Goal: Complete application form

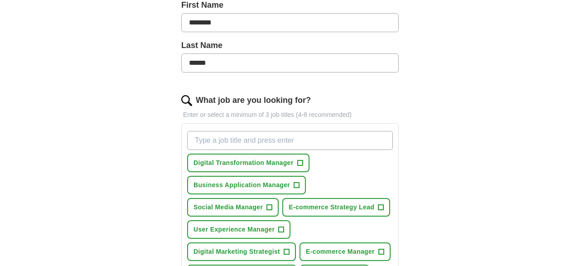
scroll to position [211, 0]
click at [287, 161] on span "Digital Transformation Manager" at bounding box center [243, 163] width 100 height 10
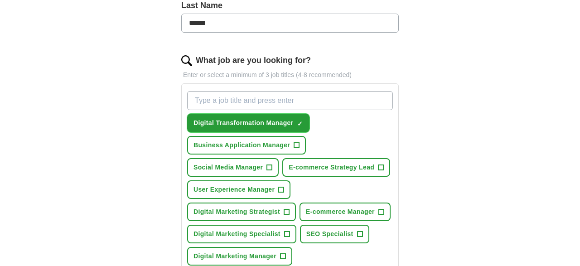
scroll to position [251, 0]
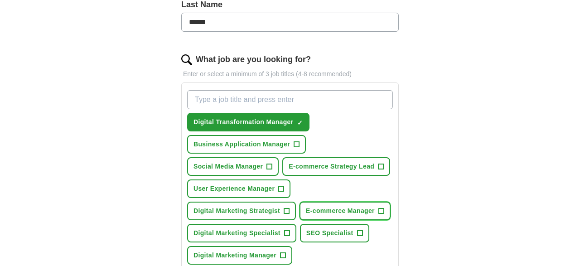
click at [316, 208] on span "E-commerce Manager" at bounding box center [340, 211] width 69 height 10
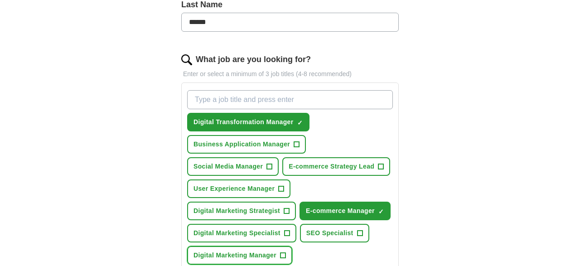
click at [256, 256] on span "Digital Marketing Manager" at bounding box center [234, 255] width 83 height 10
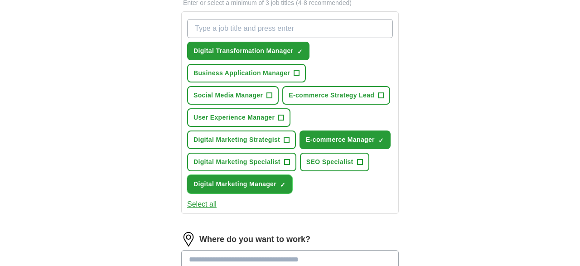
scroll to position [323, 0]
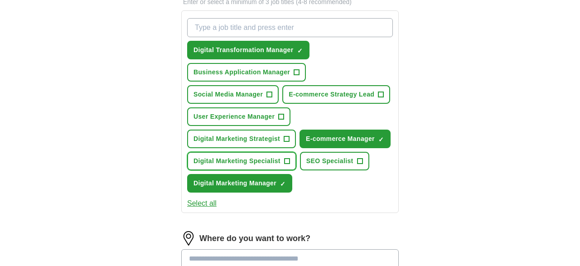
click at [266, 158] on span "Digital Marketing Specialist" at bounding box center [236, 161] width 87 height 10
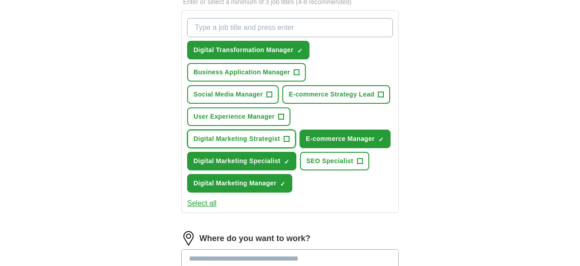
click at [270, 133] on button "Digital Marketing Strategist +" at bounding box center [241, 138] width 109 height 19
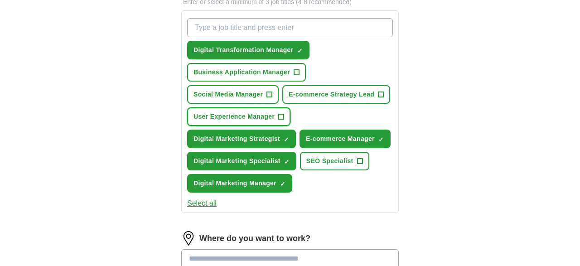
click at [271, 114] on span "User Experience Manager" at bounding box center [233, 117] width 81 height 10
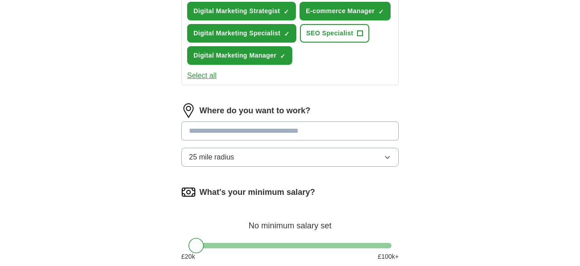
scroll to position [453, 0]
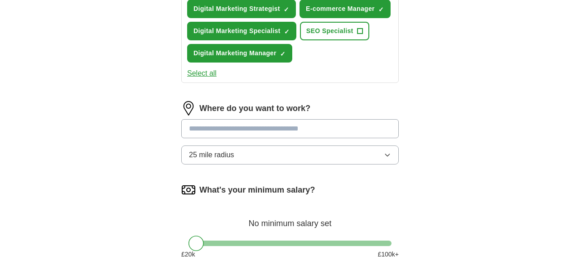
click at [256, 134] on input at bounding box center [289, 128] width 217 height 19
type input "**"
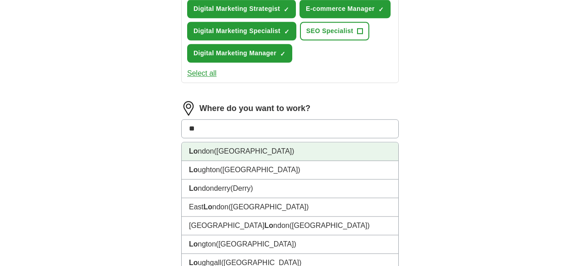
click at [264, 147] on li "Lo ndon ([GEOGRAPHIC_DATA])" at bounding box center [290, 151] width 216 height 19
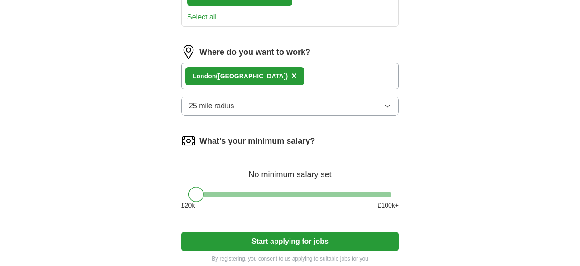
scroll to position [511, 0]
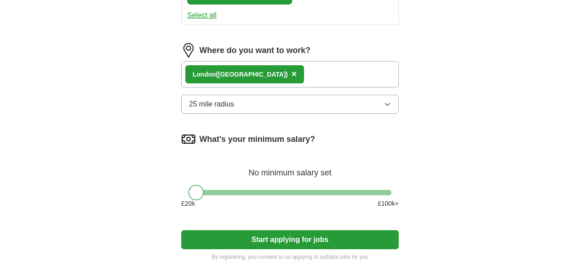
click at [288, 101] on button "25 mile radius" at bounding box center [289, 104] width 217 height 19
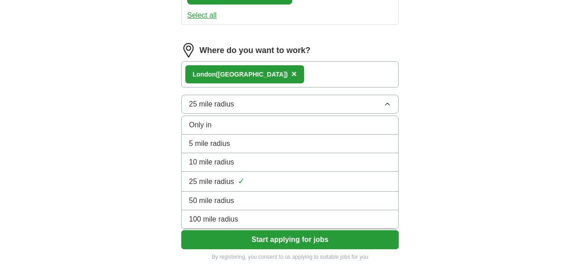
click at [237, 195] on div "50 mile radius" at bounding box center [290, 200] width 202 height 11
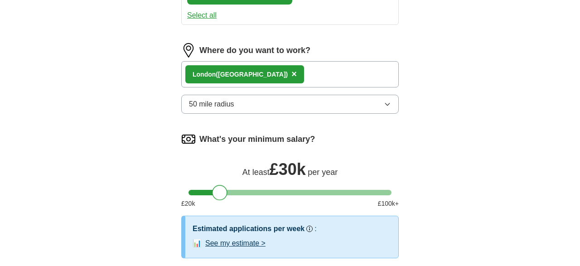
drag, startPoint x: 196, startPoint y: 190, endPoint x: 219, endPoint y: 197, distance: 23.6
click at [219, 197] on div at bounding box center [219, 192] width 15 height 15
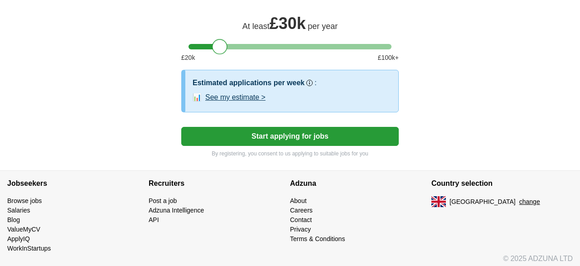
scroll to position [657, 0]
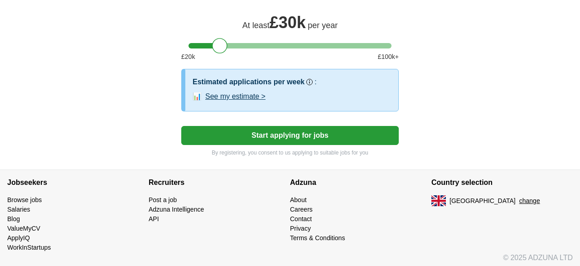
click at [264, 129] on button "Start applying for jobs" at bounding box center [289, 135] width 217 height 19
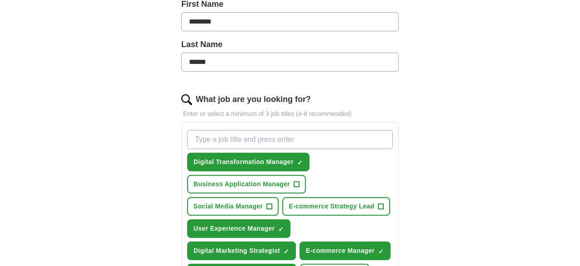
select select "**"
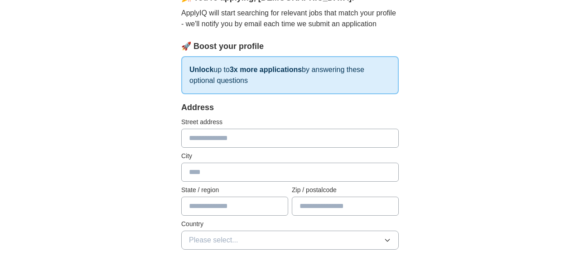
scroll to position [96, 0]
drag, startPoint x: 230, startPoint y: 148, endPoint x: 234, endPoint y: 135, distance: 12.9
click at [234, 135] on div "Address Street address City State / region Zip / postalcode Country Please sele…" at bounding box center [289, 180] width 217 height 159
click at [234, 135] on input "text" at bounding box center [289, 137] width 217 height 19
click at [187, 139] on input "**********" at bounding box center [289, 137] width 217 height 19
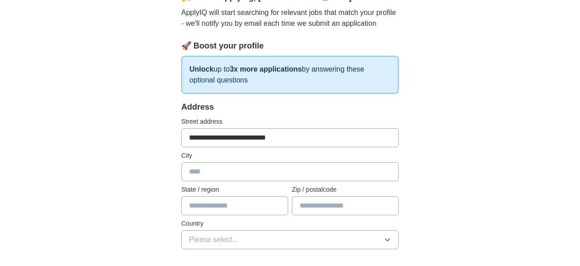
type input "**********"
click at [201, 173] on input "text" at bounding box center [289, 171] width 217 height 19
type input "******"
click at [256, 169] on input "******" at bounding box center [289, 171] width 217 height 19
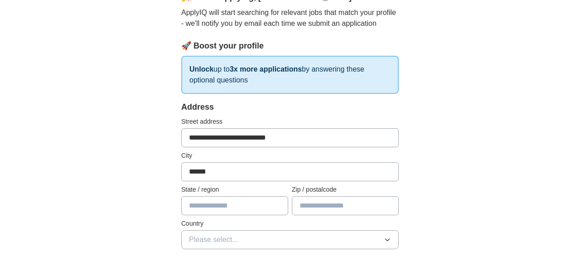
click at [226, 203] on input "text" at bounding box center [234, 205] width 107 height 19
type input "******"
click at [356, 199] on input "text" at bounding box center [345, 205] width 107 height 19
type input "********"
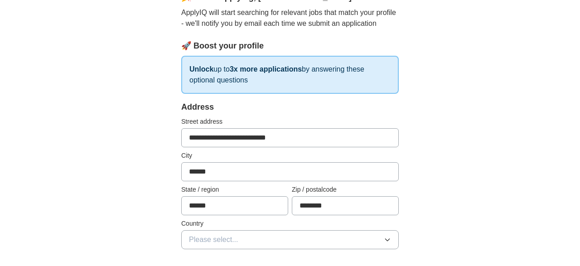
click at [350, 238] on button "Please select..." at bounding box center [289, 239] width 217 height 19
click at [327, 255] on div "[GEOGRAPHIC_DATA]" at bounding box center [290, 260] width 202 height 11
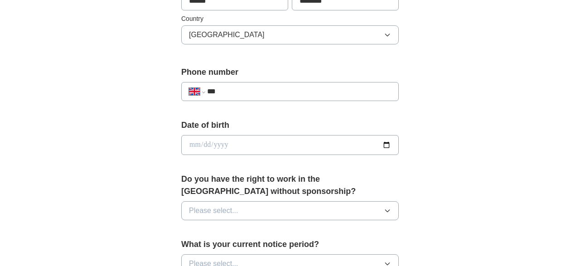
scroll to position [302, 0]
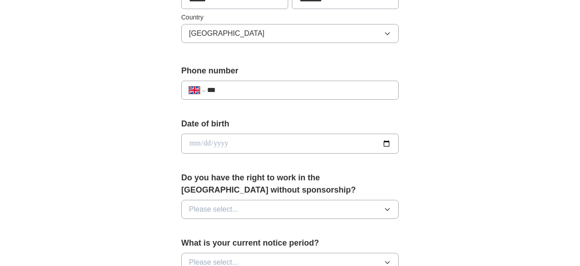
click at [263, 88] on input "***" at bounding box center [299, 90] width 184 height 11
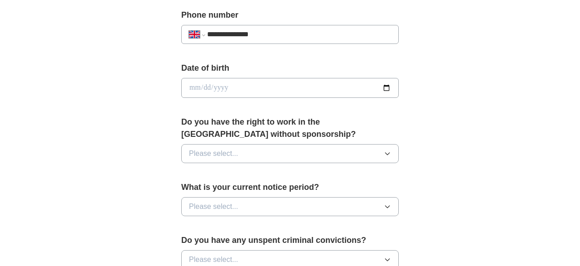
scroll to position [361, 0]
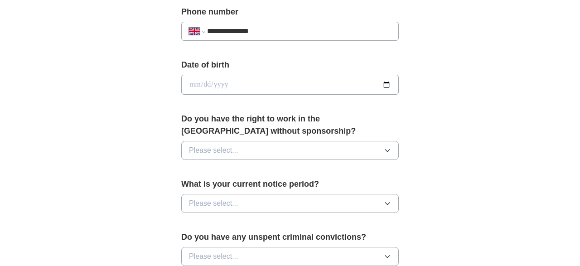
type input "**********"
click at [192, 84] on input "date" at bounding box center [289, 85] width 217 height 20
type input "**********"
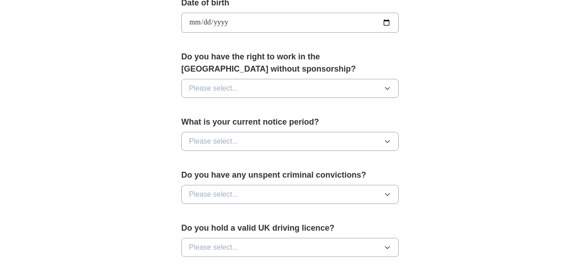
scroll to position [427, 0]
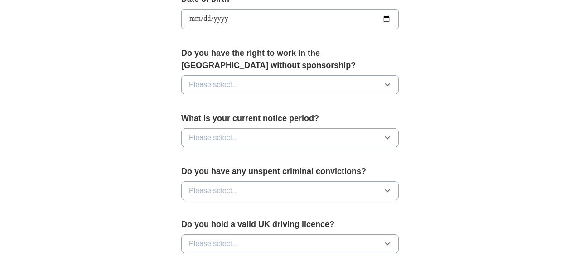
click at [234, 82] on span "Please select..." at bounding box center [213, 84] width 49 height 11
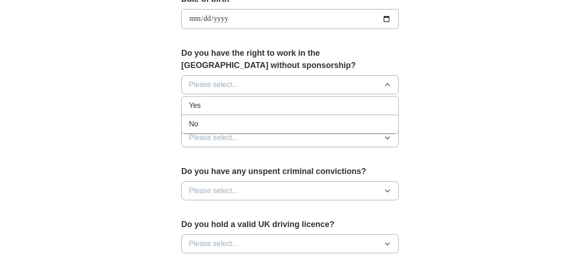
click at [210, 103] on div "Yes" at bounding box center [290, 105] width 202 height 11
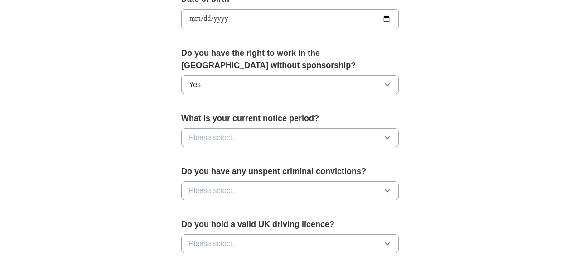
click at [211, 132] on span "Please select..." at bounding box center [213, 137] width 49 height 11
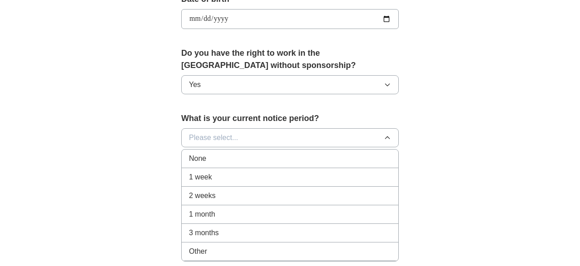
click at [203, 154] on span "None" at bounding box center [197, 158] width 17 height 11
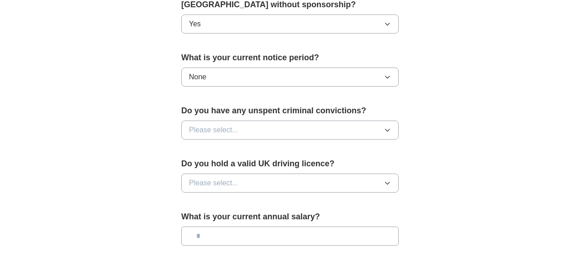
scroll to position [490, 0]
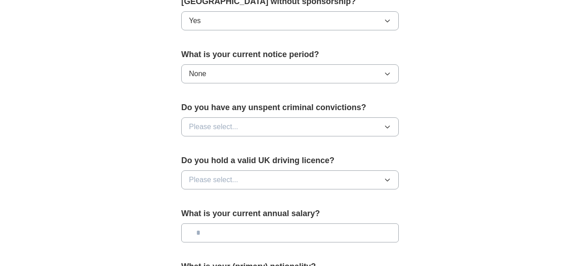
click at [231, 121] on span "Please select..." at bounding box center [213, 126] width 49 height 11
click at [208, 162] on div "No" at bounding box center [290, 166] width 202 height 11
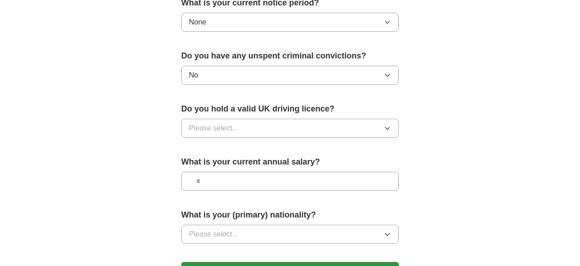
scroll to position [543, 0]
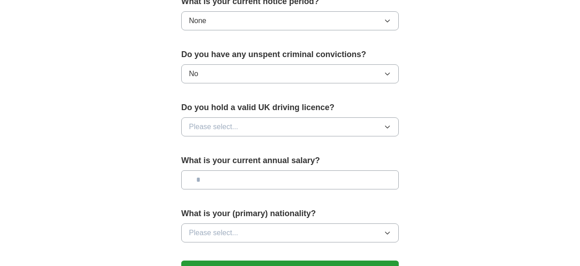
click at [241, 117] on button "Please select..." at bounding box center [289, 126] width 217 height 19
click at [213, 161] on div "No" at bounding box center [290, 166] width 202 height 11
click at [233, 120] on button "No" at bounding box center [289, 126] width 217 height 19
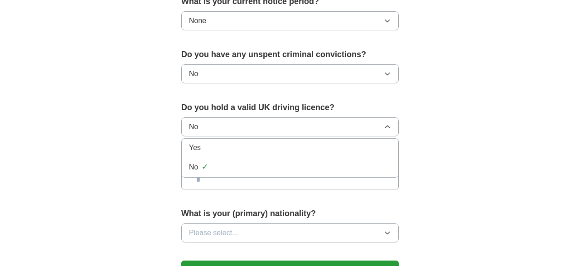
click at [210, 142] on div "Yes" at bounding box center [290, 147] width 202 height 11
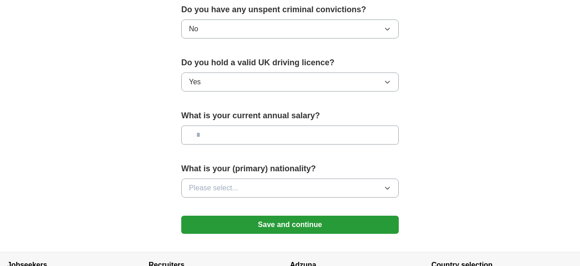
scroll to position [596, 0]
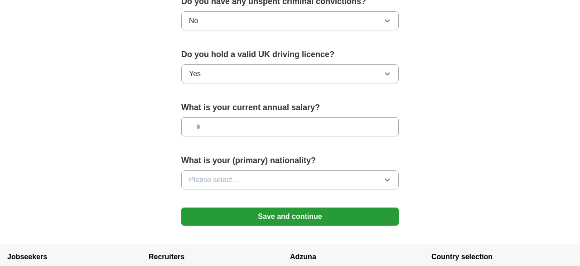
click at [223, 125] on input "text" at bounding box center [289, 126] width 217 height 19
click at [229, 174] on span "Please select..." at bounding box center [213, 179] width 49 height 11
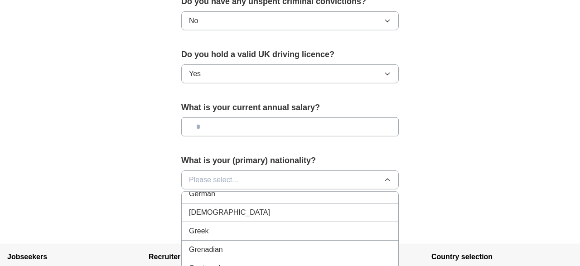
scroll to position [1250, 0]
click at [251, 204] on li "[DEMOGRAPHIC_DATA]" at bounding box center [290, 213] width 216 height 19
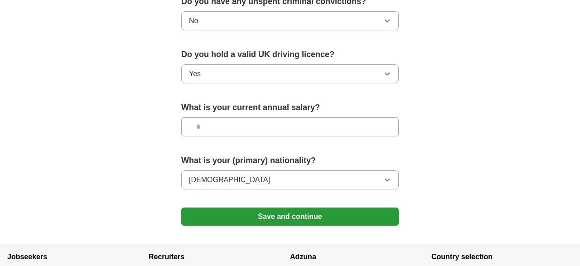
click at [223, 123] on input "text" at bounding box center [289, 126] width 217 height 19
type input "*******"
click at [267, 218] on button "Save and continue" at bounding box center [289, 216] width 217 height 18
